Goal: Information Seeking & Learning: Learn about a topic

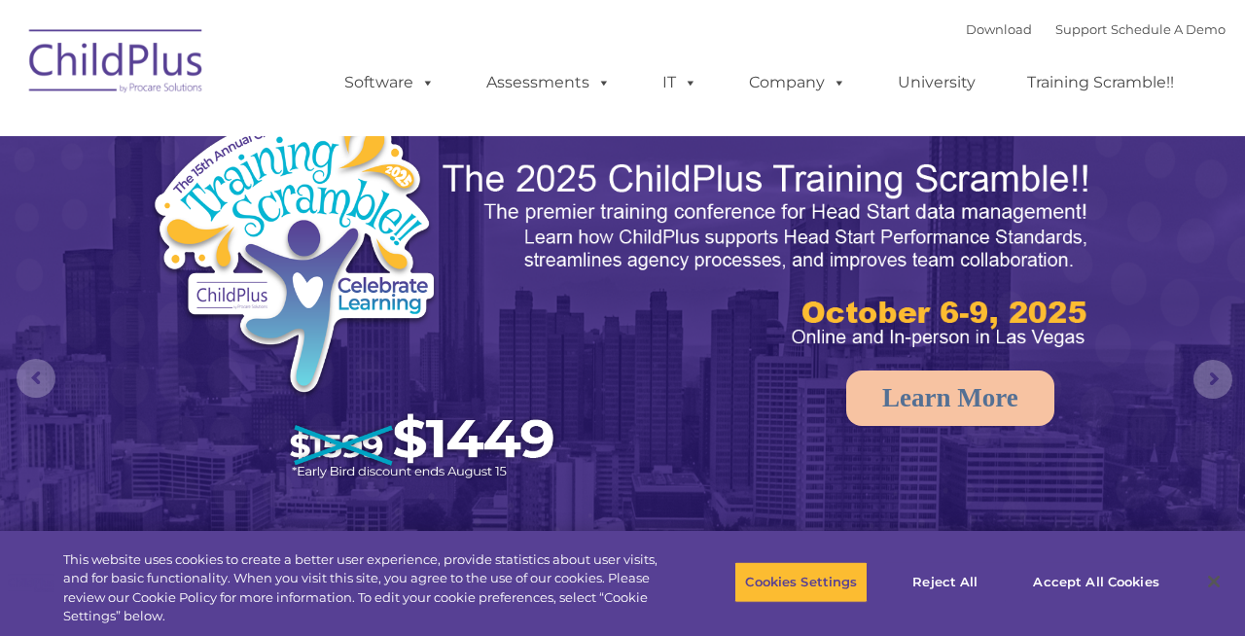
select select "MEDIUM"
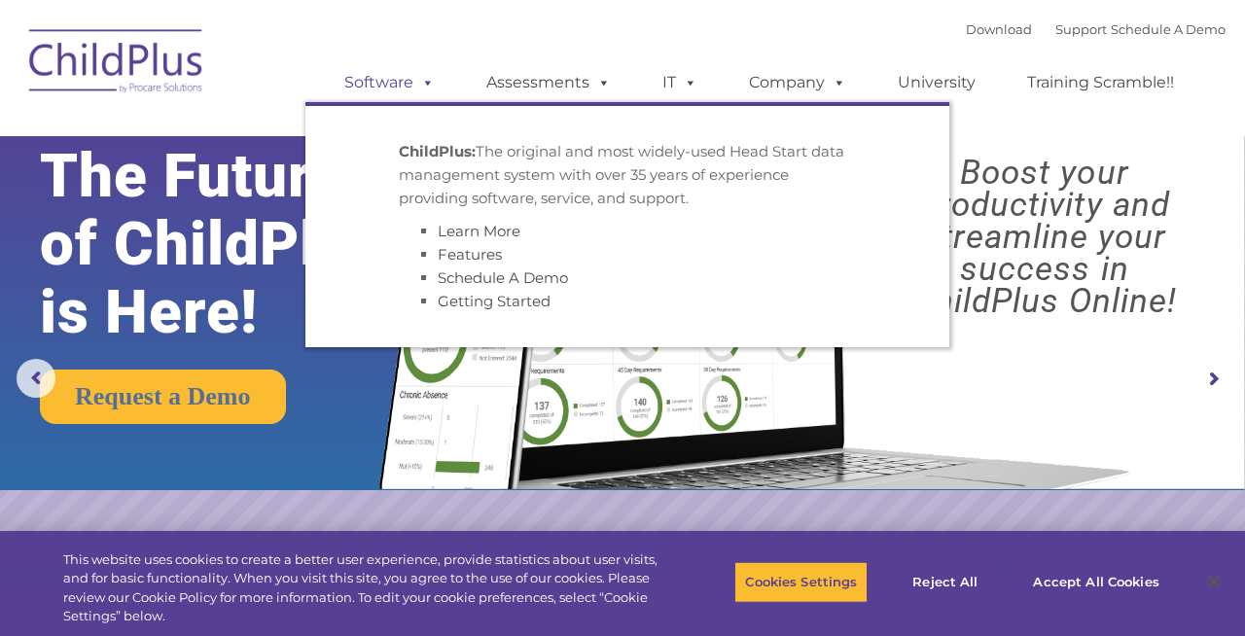
click at [384, 77] on link "Software" at bounding box center [389, 82] width 129 height 39
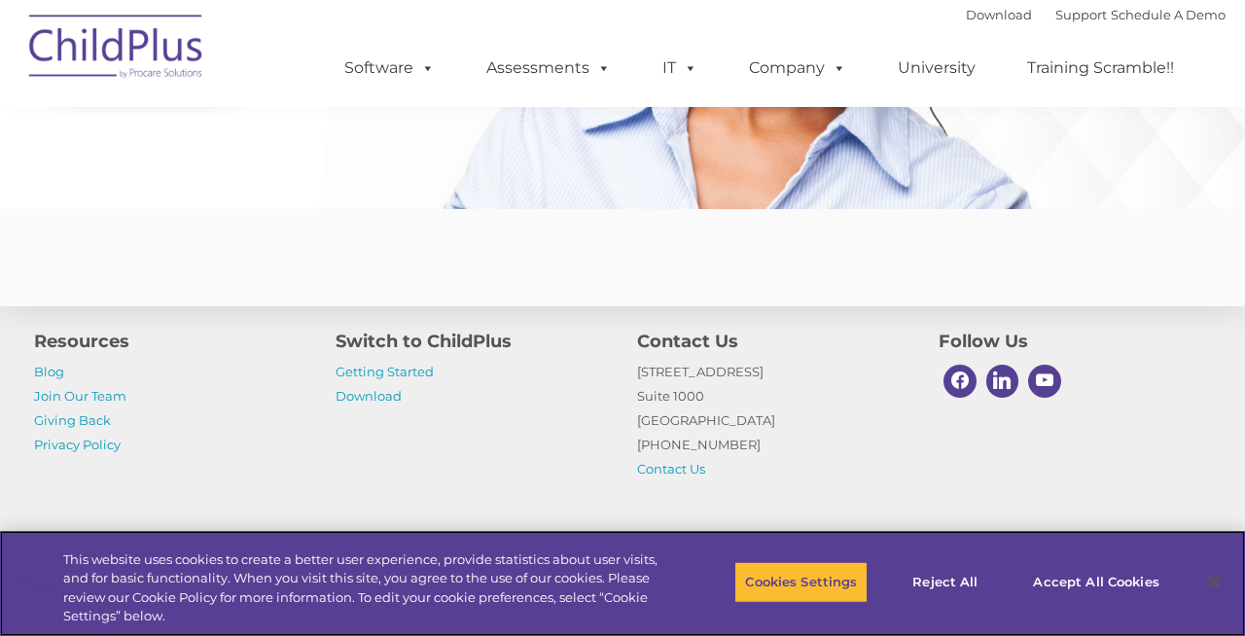
scroll to position [4842, 0]
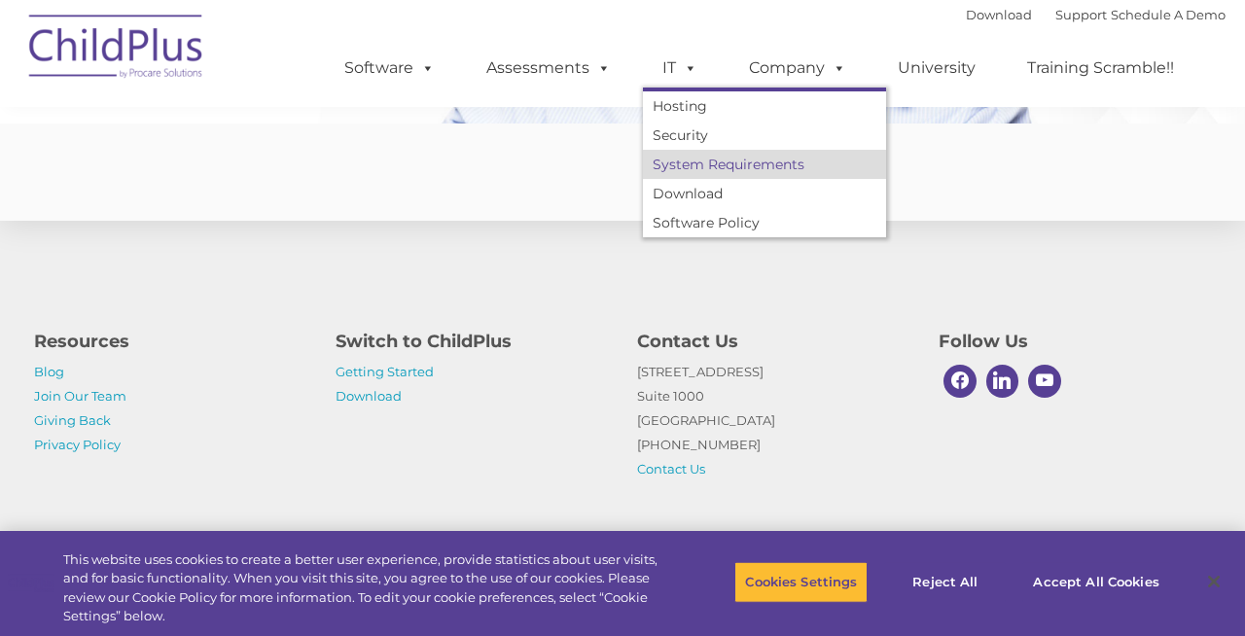
click at [714, 160] on link "System Requirements" at bounding box center [764, 164] width 243 height 29
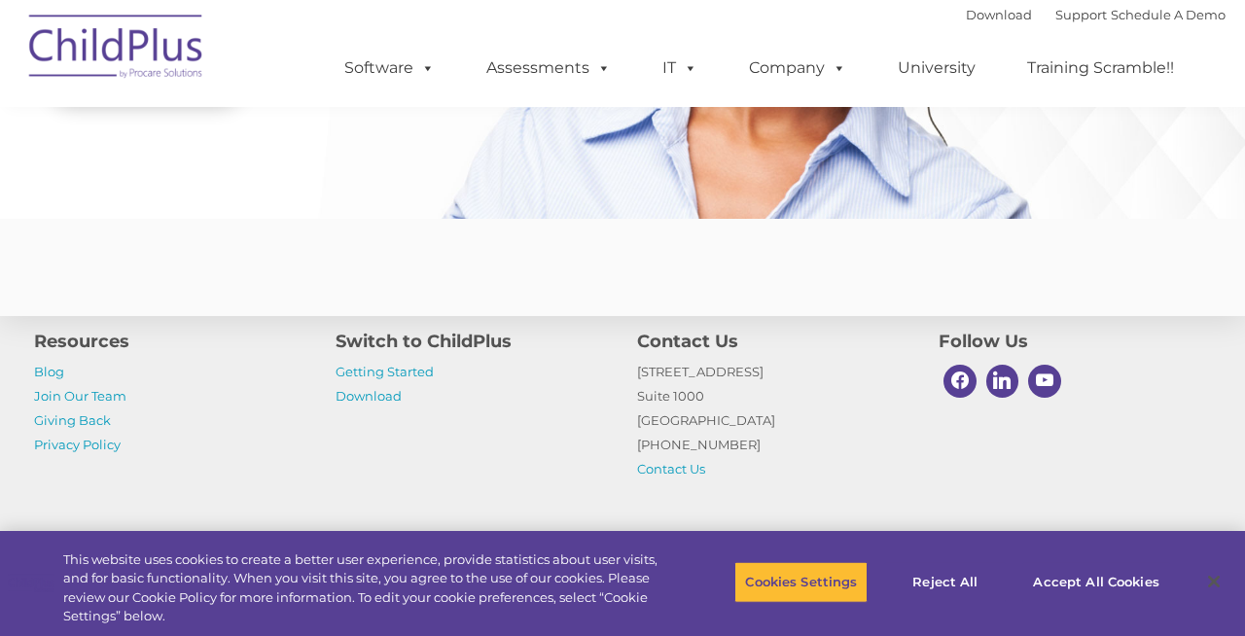
scroll to position [4576, 0]
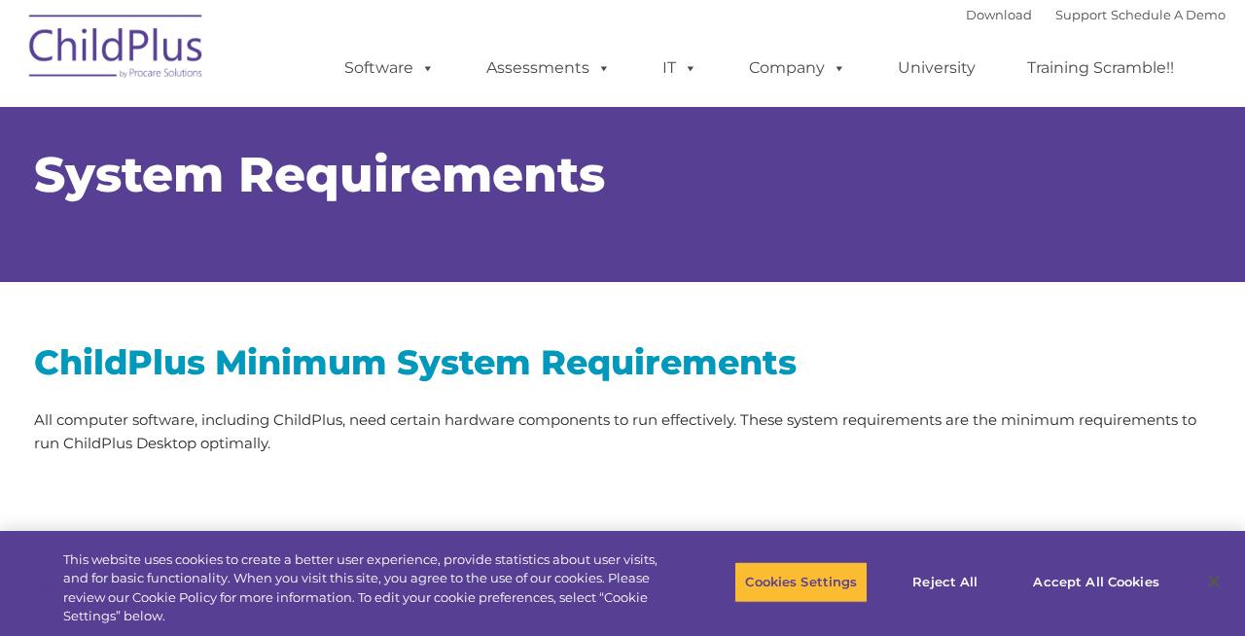
type input ""
select select "MEDIUM"
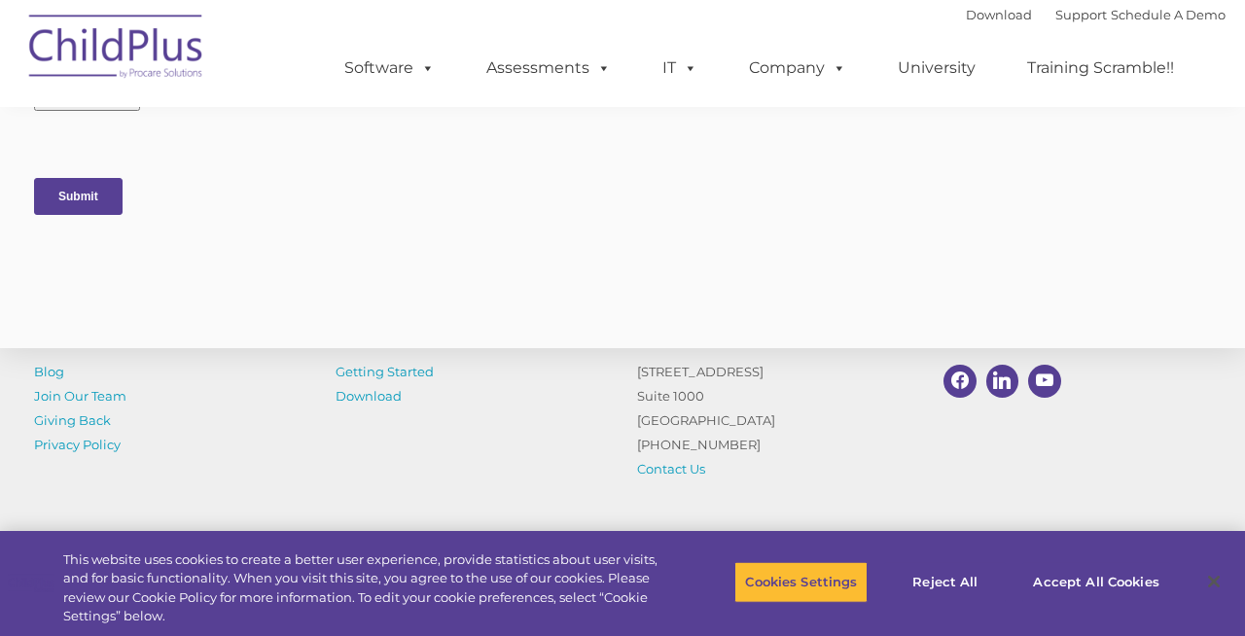
scroll to position [4039, 0]
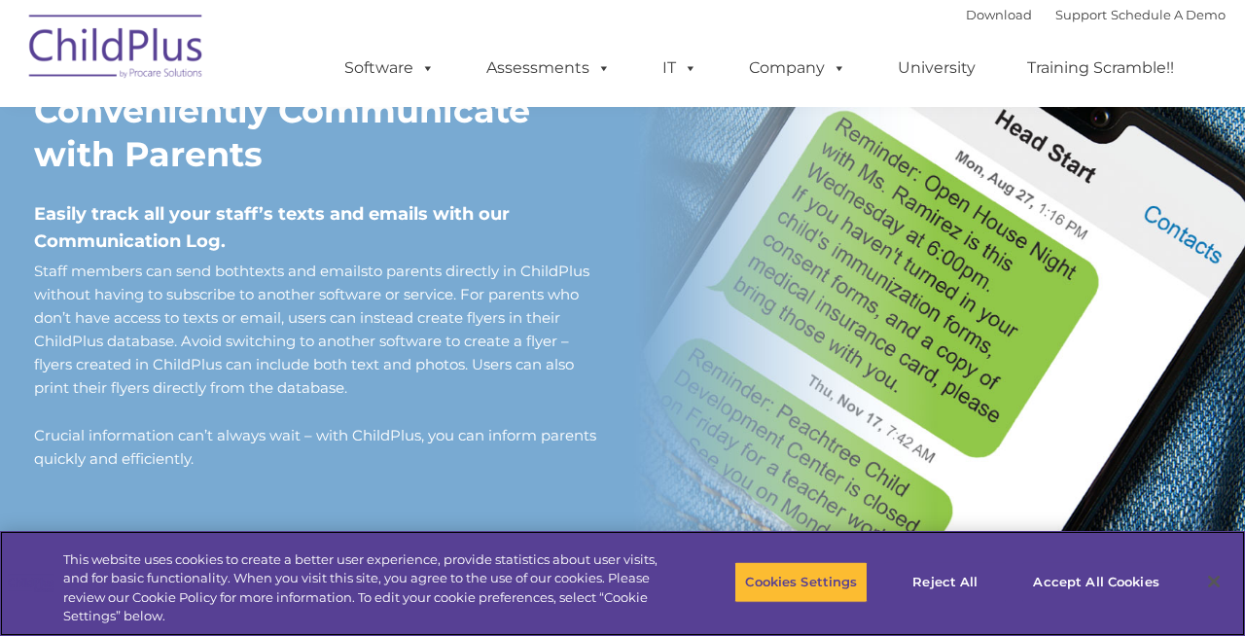
scroll to position [1675, 0]
